Goal: Communication & Community: Answer question/provide support

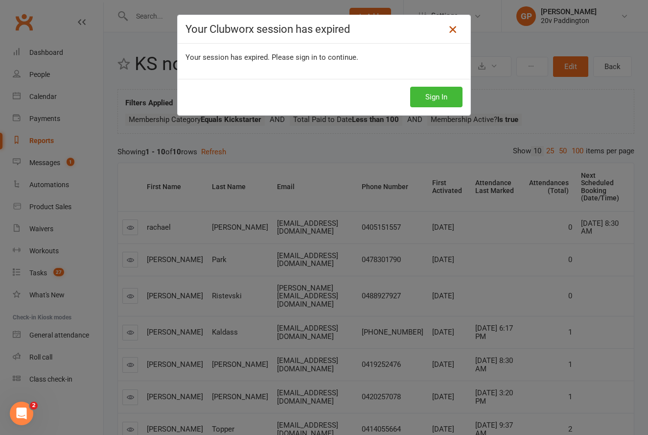
click at [453, 29] on icon at bounding box center [453, 29] width 12 height 12
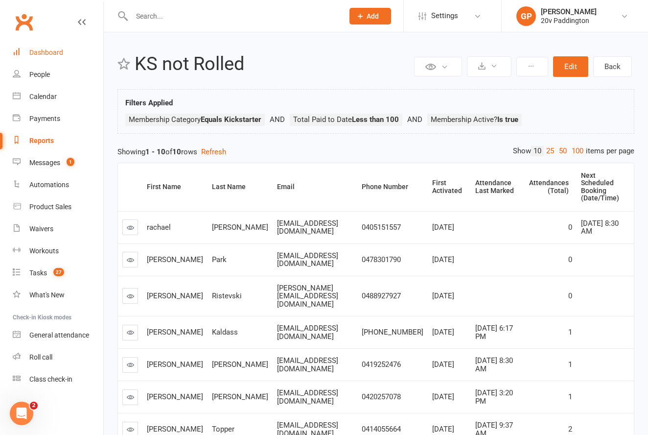
click at [53, 52] on div "Dashboard" at bounding box center [46, 52] width 34 height 8
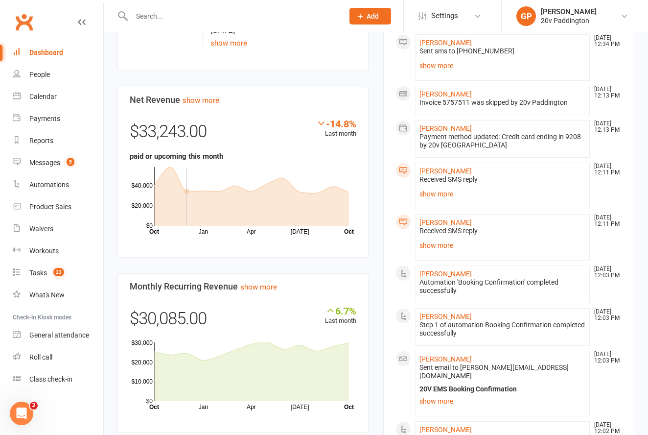
scroll to position [594, 0]
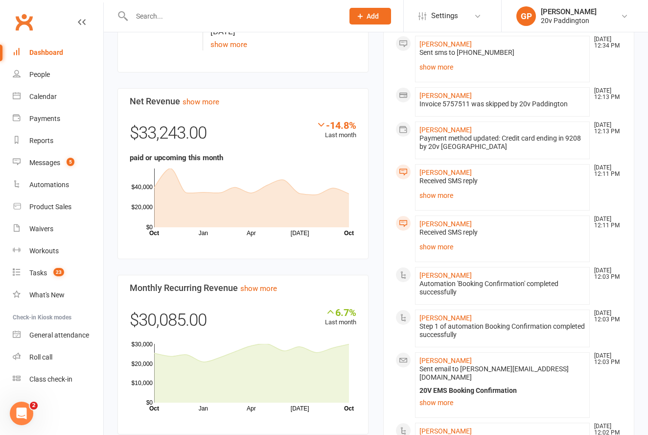
click at [39, 163] on div "Messages" at bounding box center [44, 163] width 31 height 8
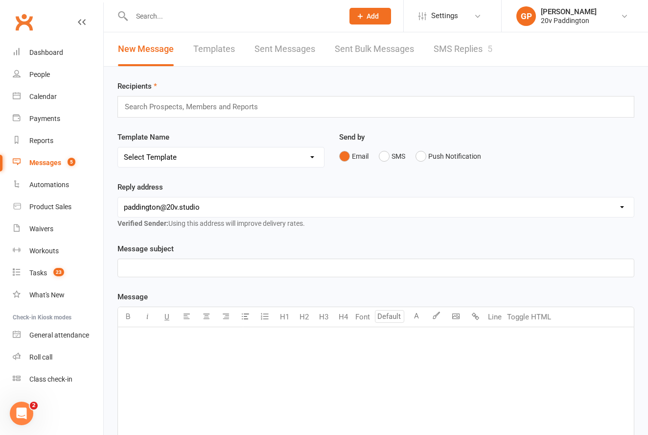
click at [467, 48] on link "SMS Replies 5" at bounding box center [463, 49] width 59 height 34
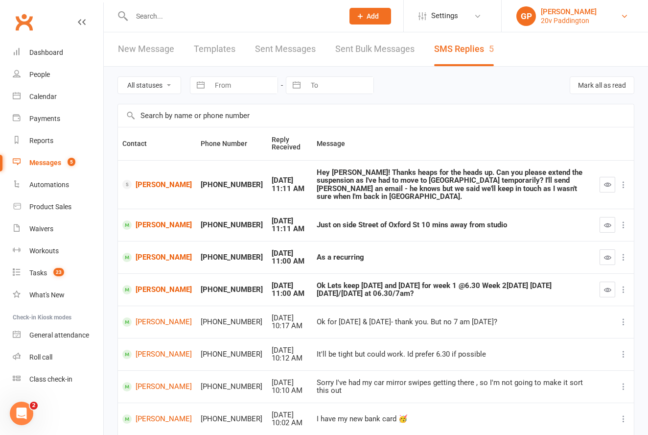
click at [619, 16] on link "[PERSON_NAME] 20v Paddington" at bounding box center [574, 16] width 117 height 20
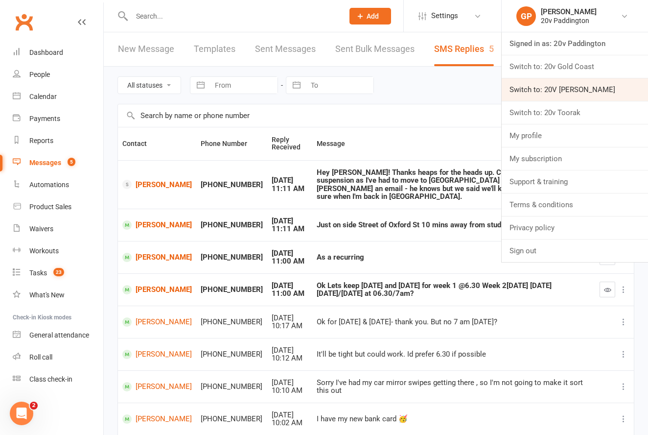
click at [566, 86] on link "Switch to: 20V [PERSON_NAME]" at bounding box center [575, 89] width 146 height 23
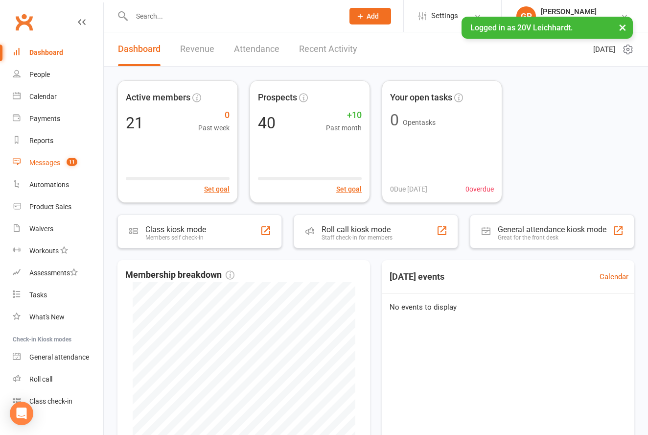
click at [46, 163] on div "Messages" at bounding box center [44, 163] width 31 height 8
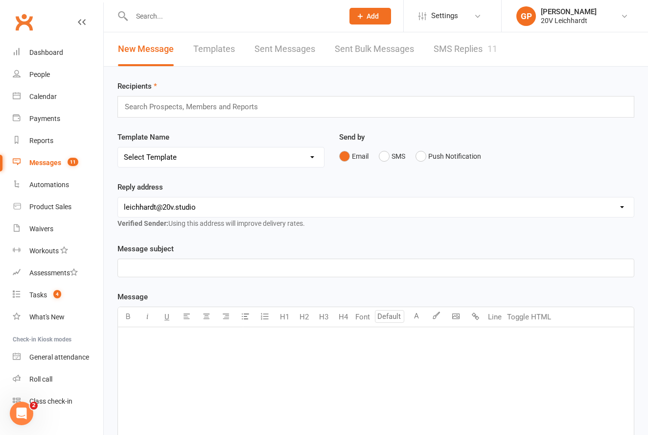
click at [463, 51] on link "SMS Replies 11" at bounding box center [466, 49] width 64 height 34
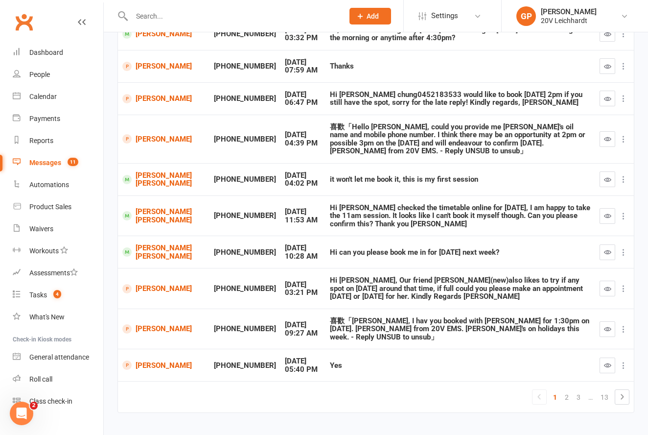
scroll to position [142, 0]
click at [143, 361] on link "Rosa Arias" at bounding box center [163, 364] width 83 height 9
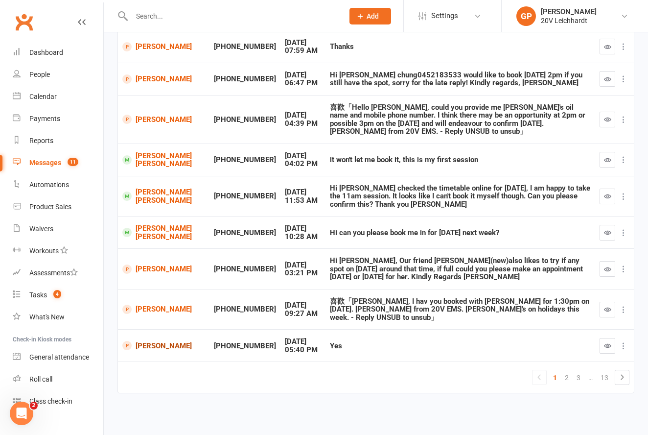
scroll to position [164, 0]
click at [137, 341] on link "Rosa Arias" at bounding box center [163, 345] width 83 height 9
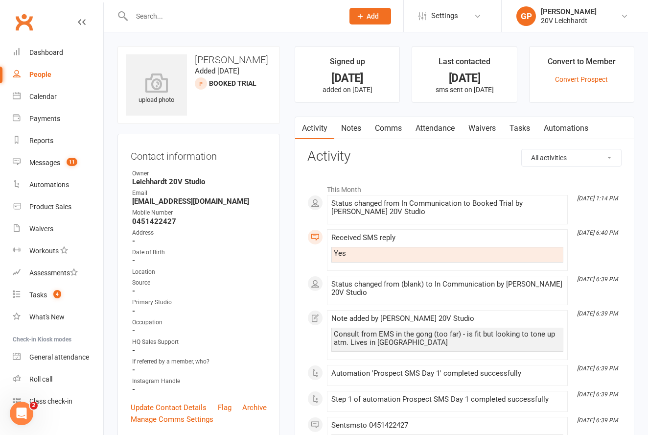
click at [31, 71] on div "People" at bounding box center [40, 74] width 22 height 8
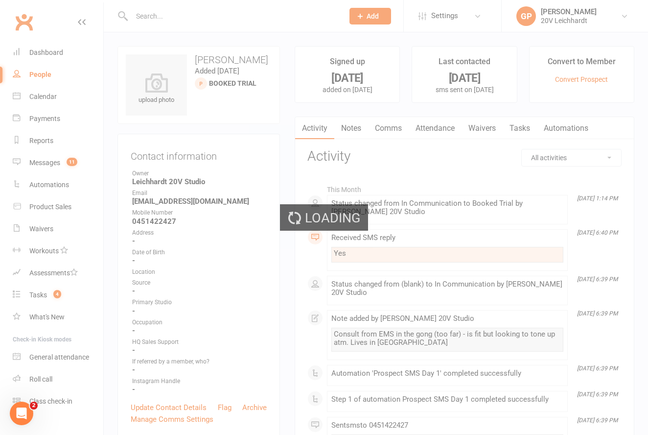
select select "25"
